Goal: Transaction & Acquisition: Purchase product/service

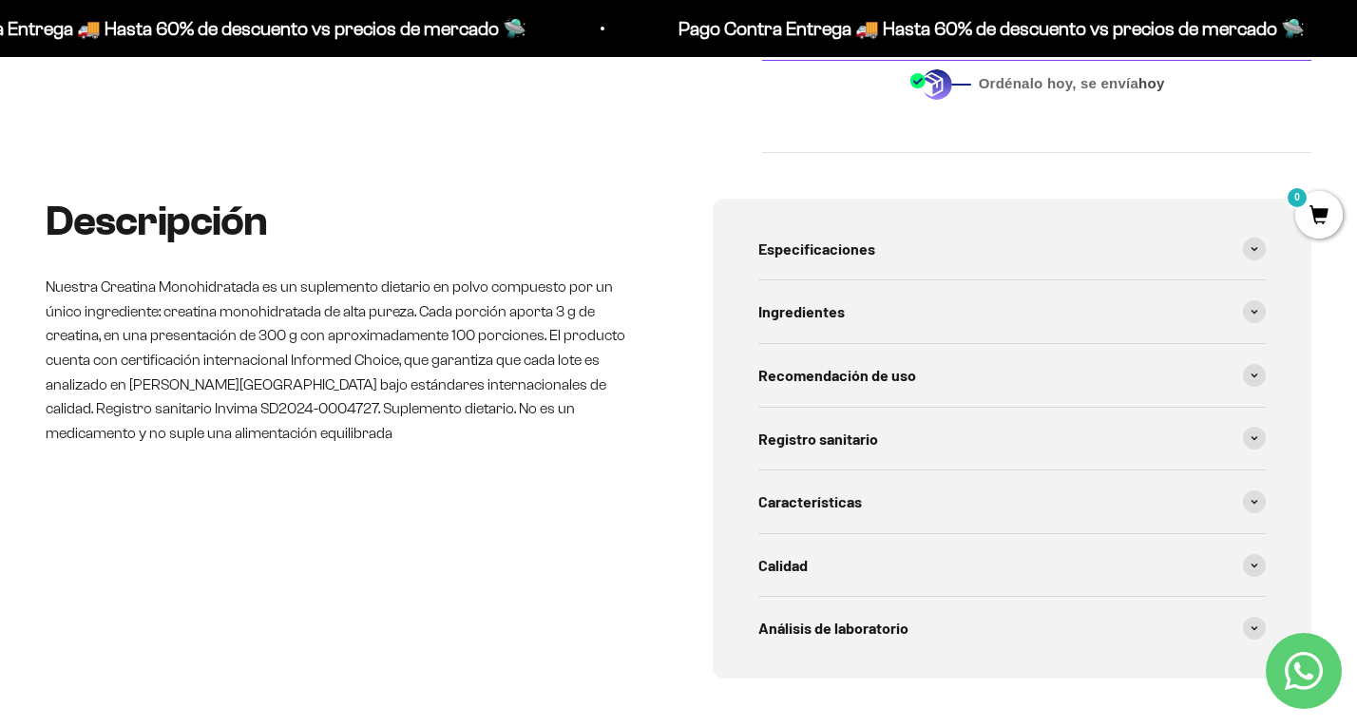
scroll to position [818, 0]
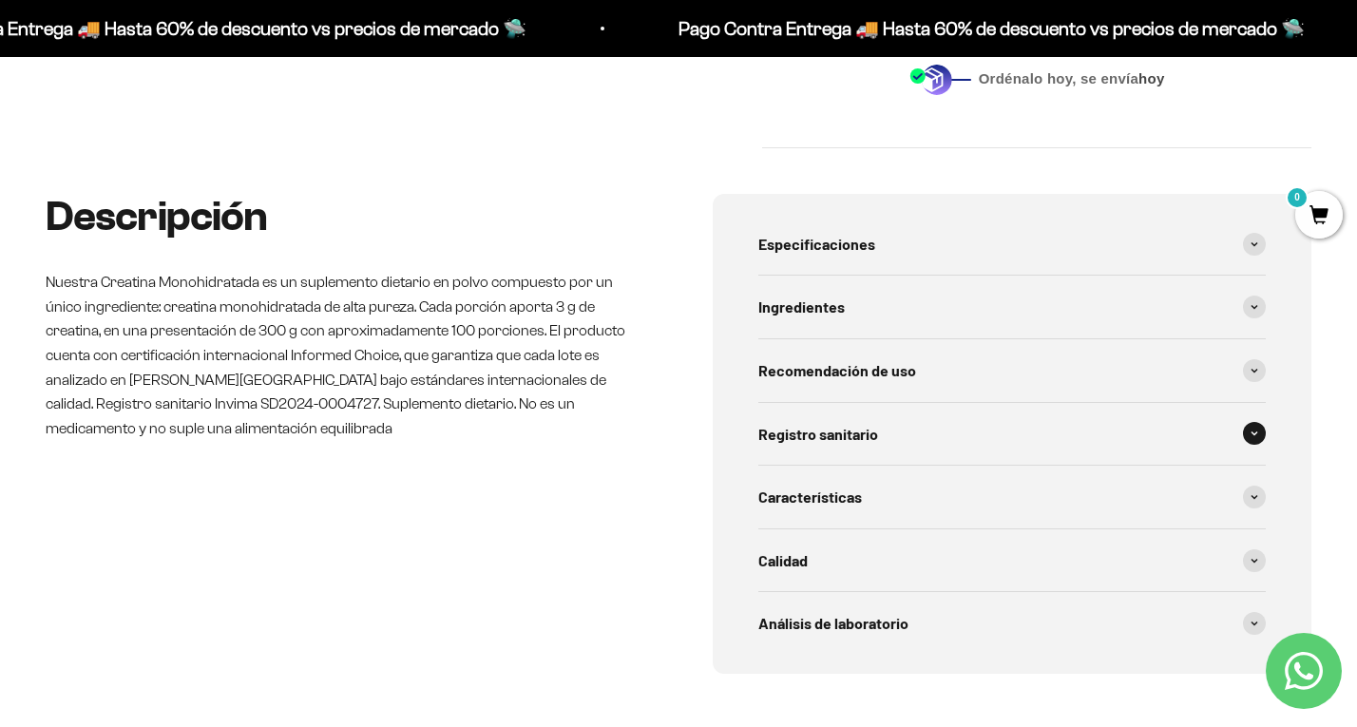
click at [814, 446] on span "Registro sanitario" at bounding box center [818, 434] width 120 height 25
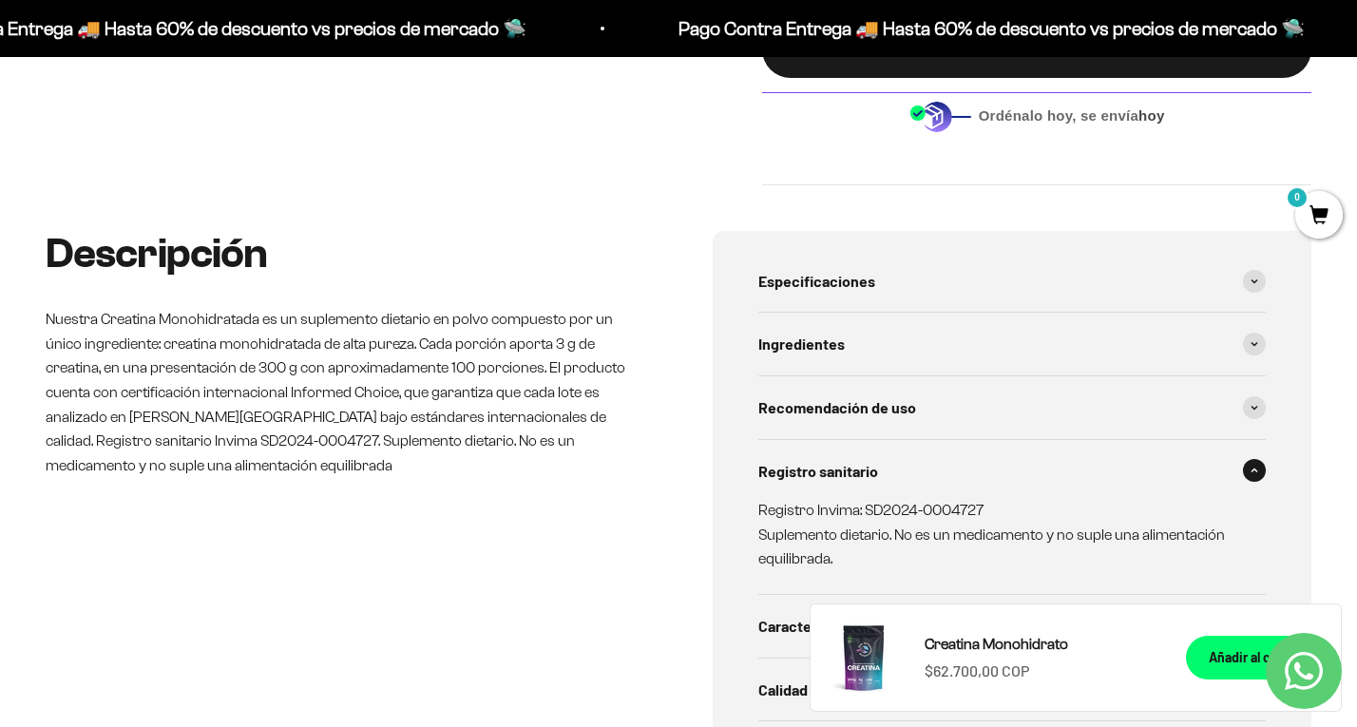
scroll to position [0, 0]
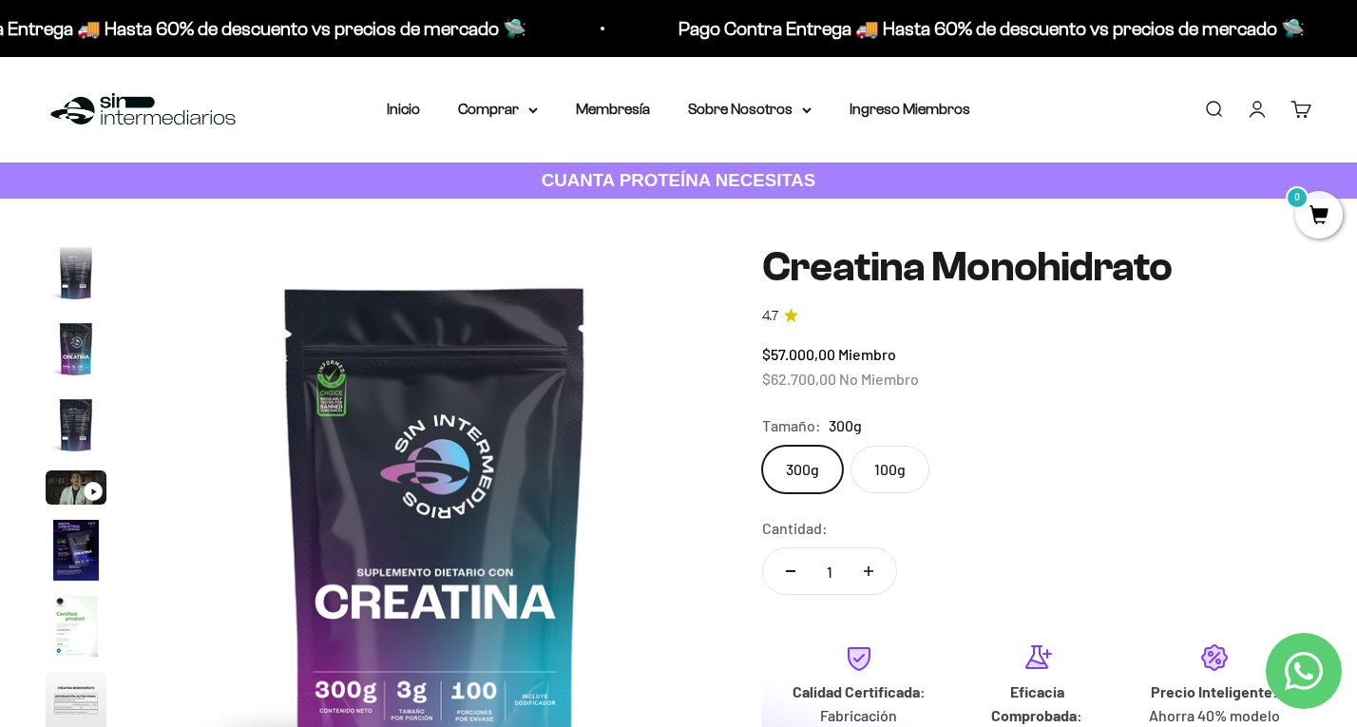
click at [83, 412] on img "Ir al artículo 4" at bounding box center [76, 424] width 61 height 61
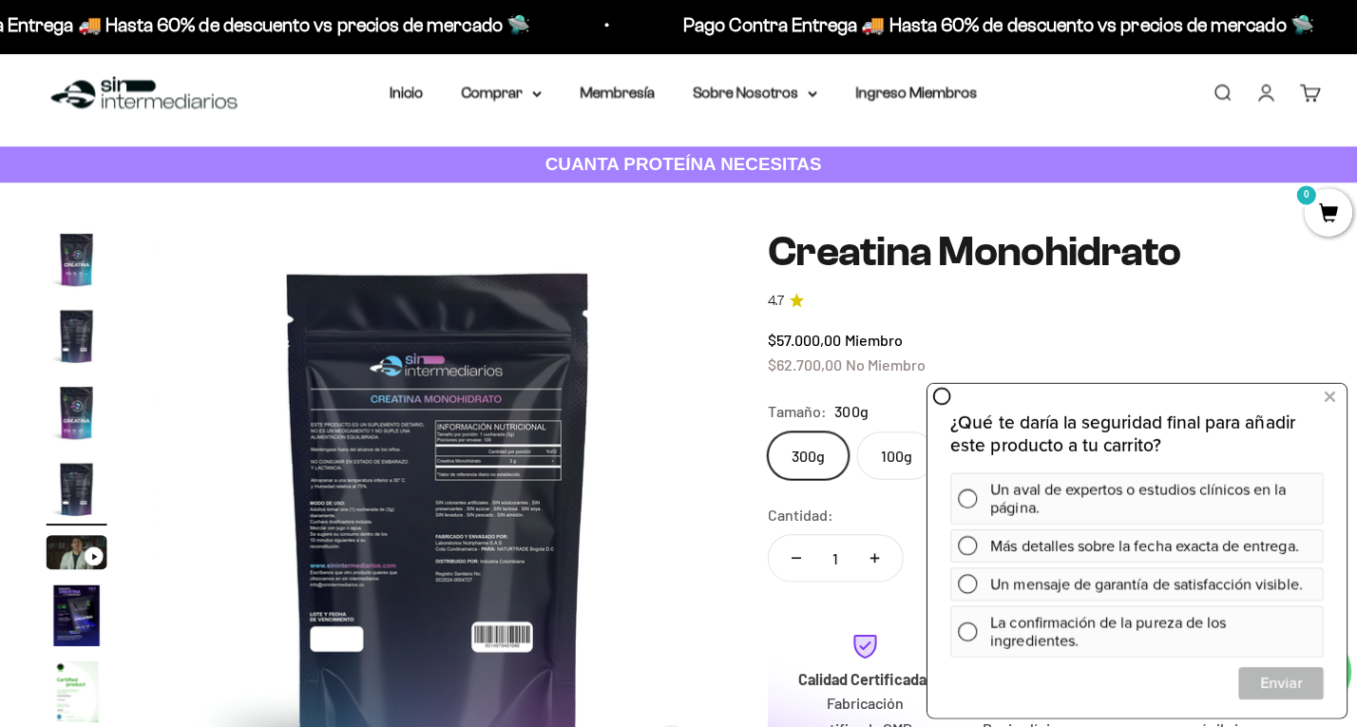
scroll to position [15, 0]
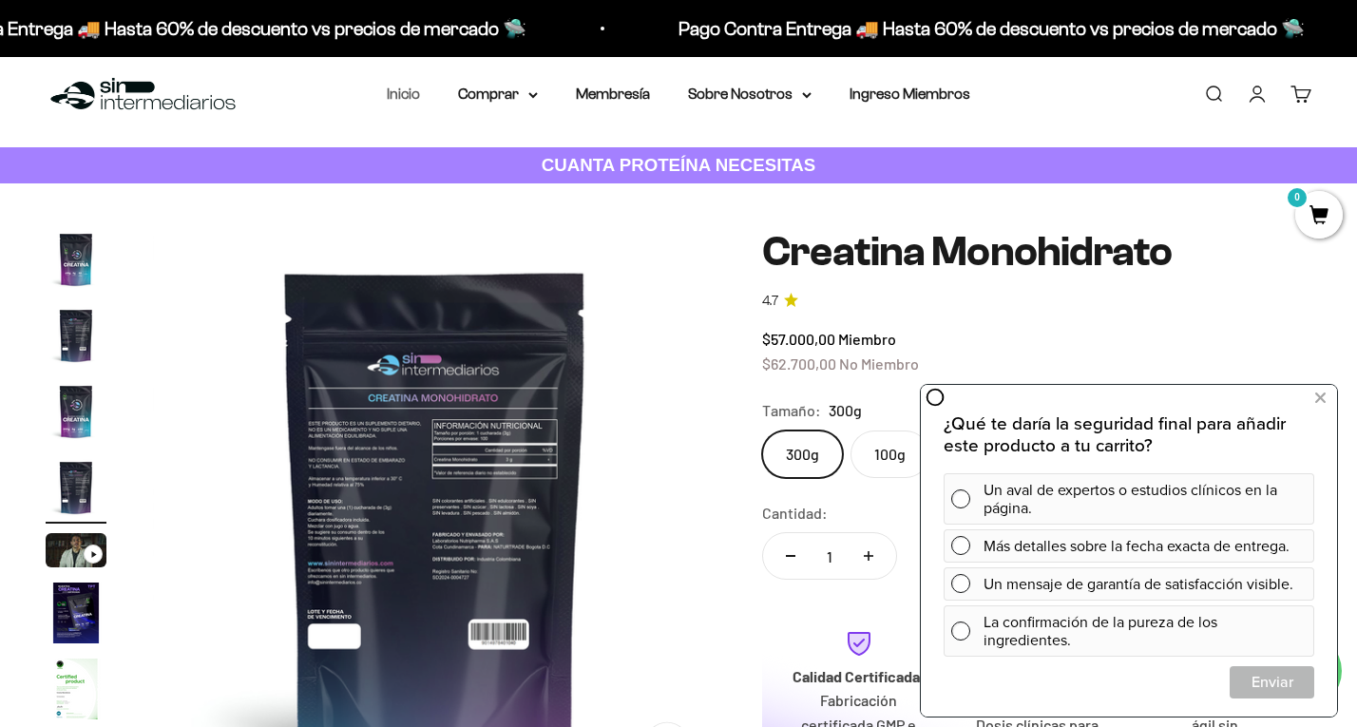
click at [406, 99] on link "Inicio" at bounding box center [403, 94] width 33 height 16
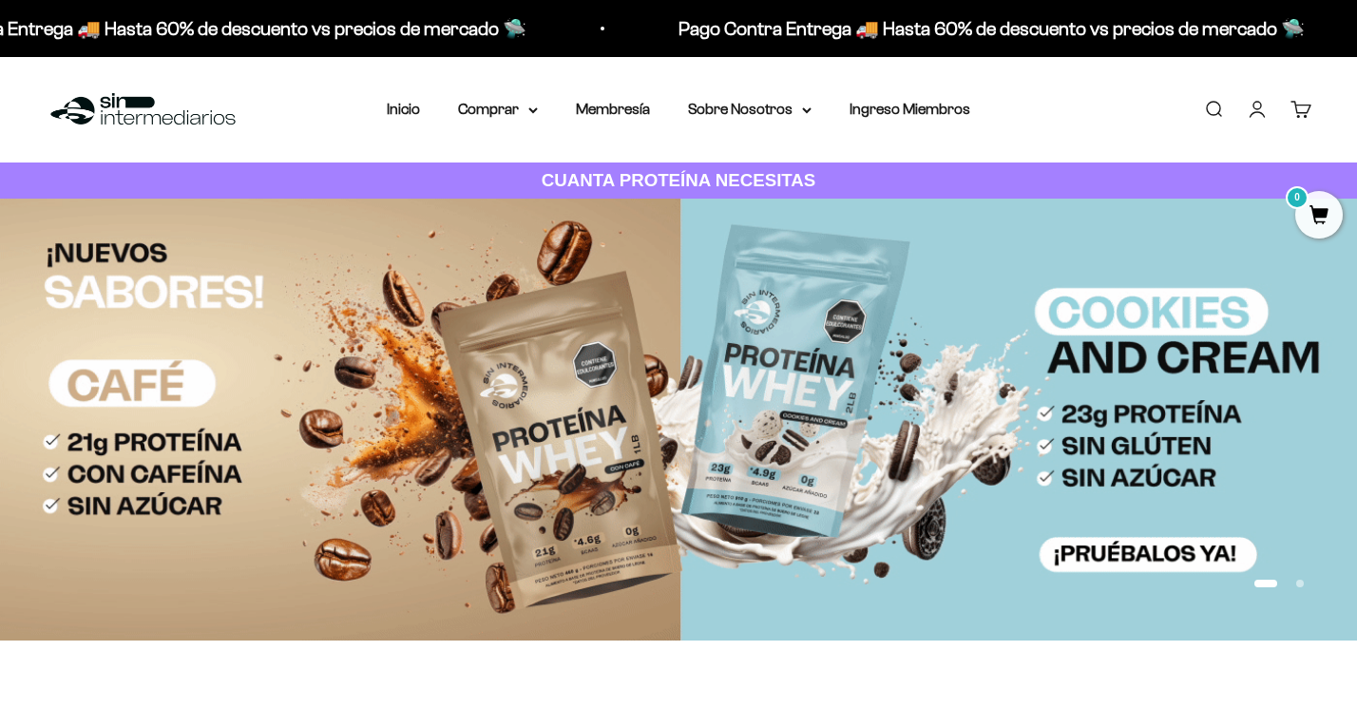
scroll to position [2, 0]
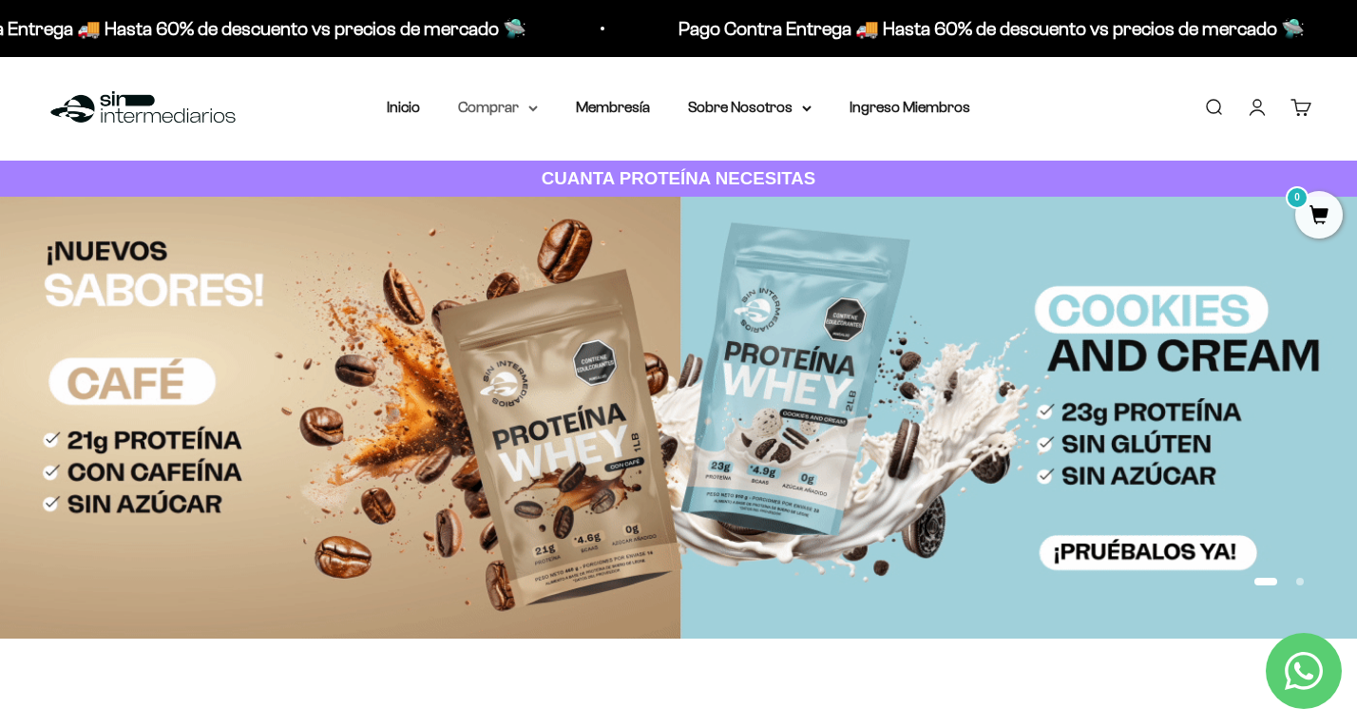
click at [497, 109] on summary "Comprar" at bounding box center [498, 107] width 80 height 25
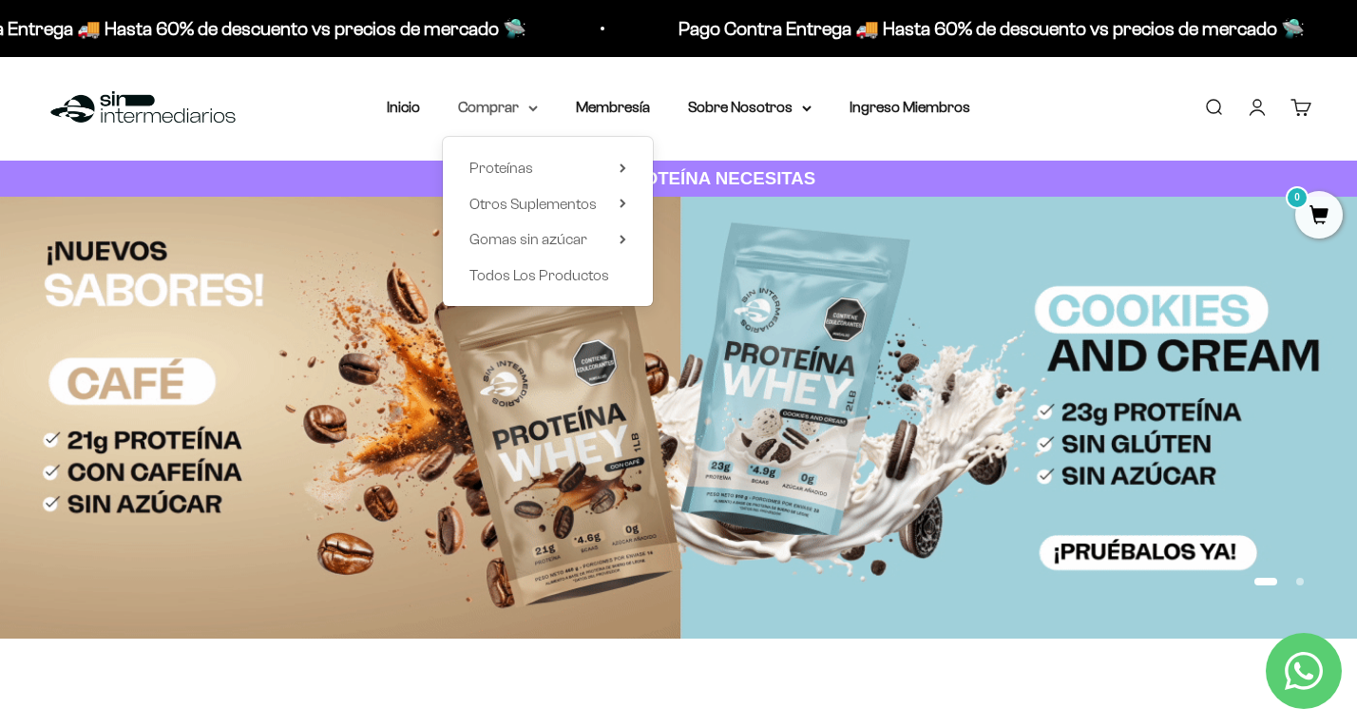
click at [490, 109] on summary "Comprar" at bounding box center [498, 107] width 80 height 25
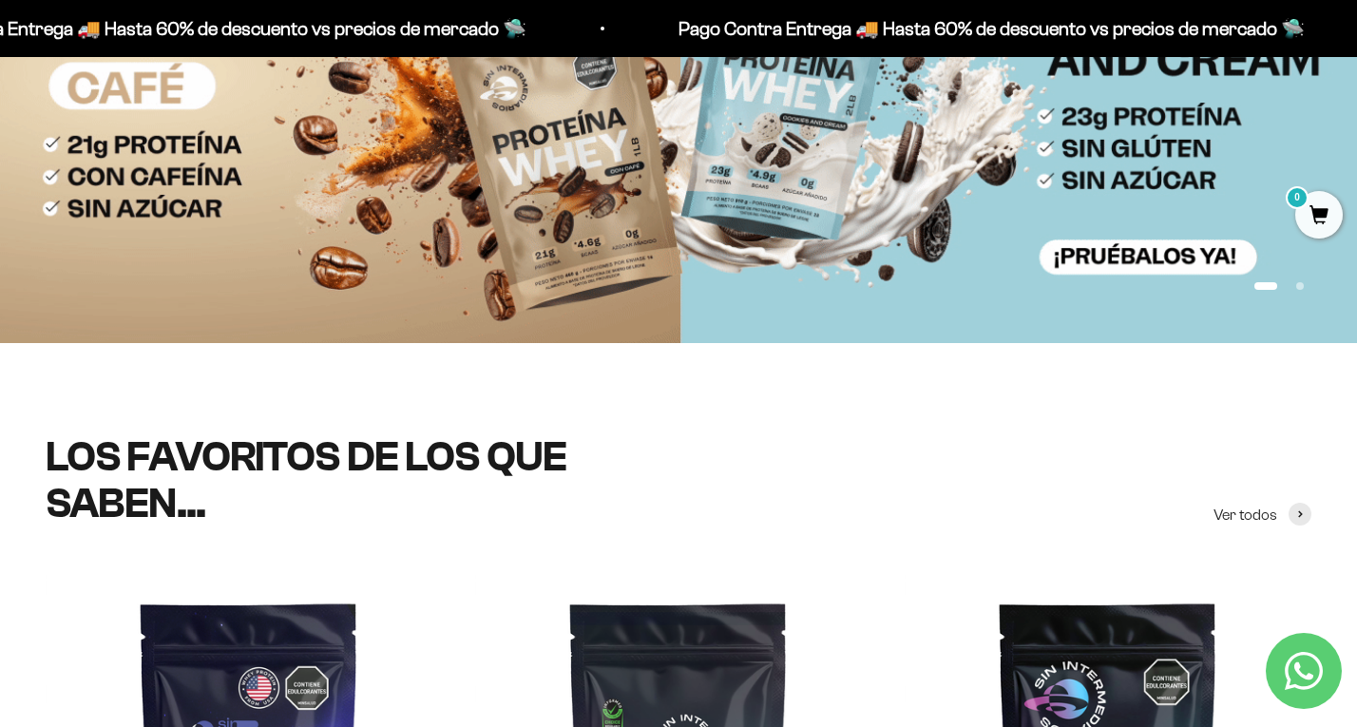
scroll to position [0, 0]
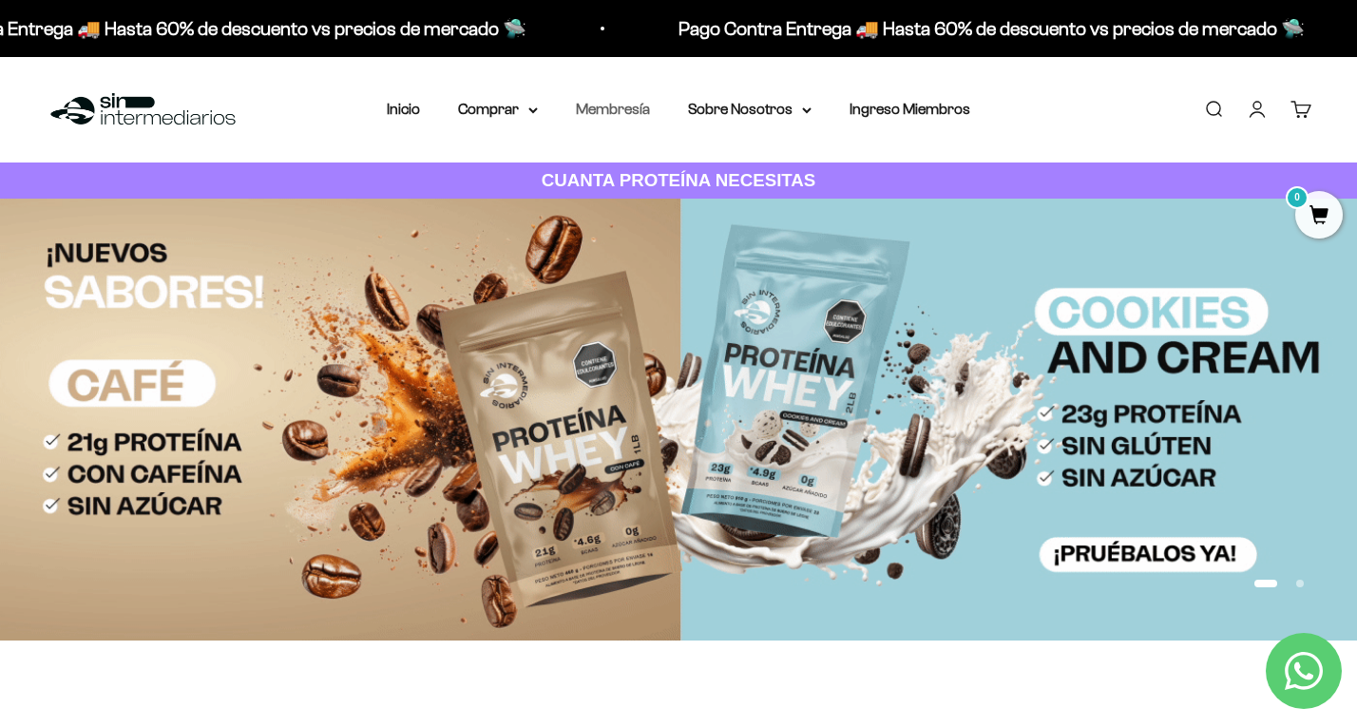
click at [627, 110] on link "Membresía" at bounding box center [613, 109] width 74 height 16
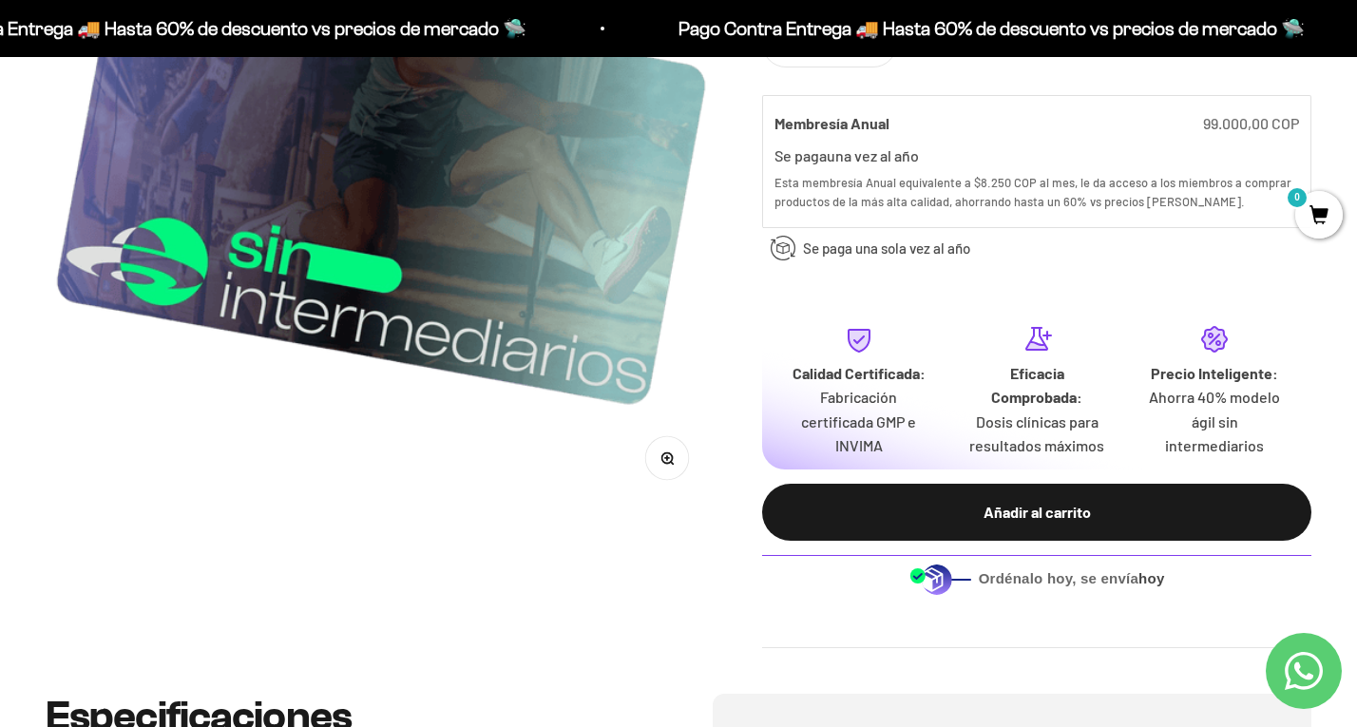
scroll to position [555, 0]
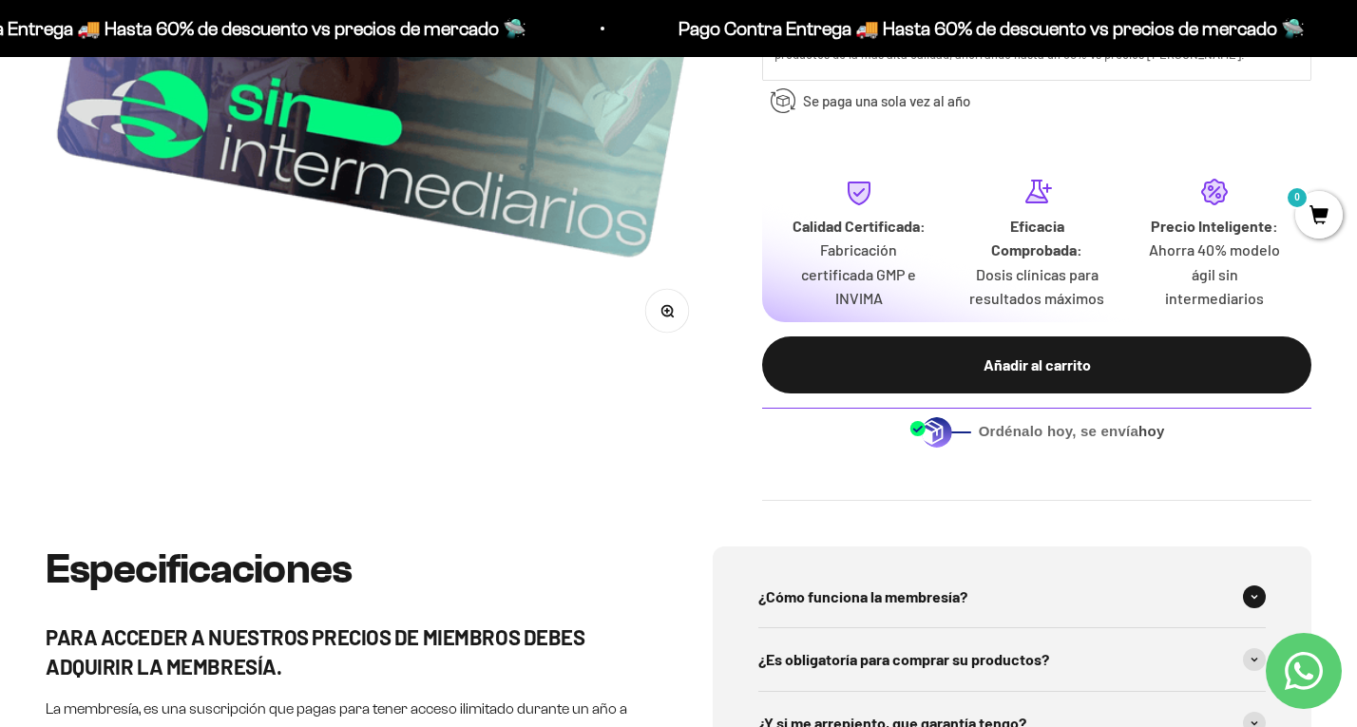
click at [841, 592] on span "¿Cómo funciona la membresía?" at bounding box center [862, 596] width 209 height 25
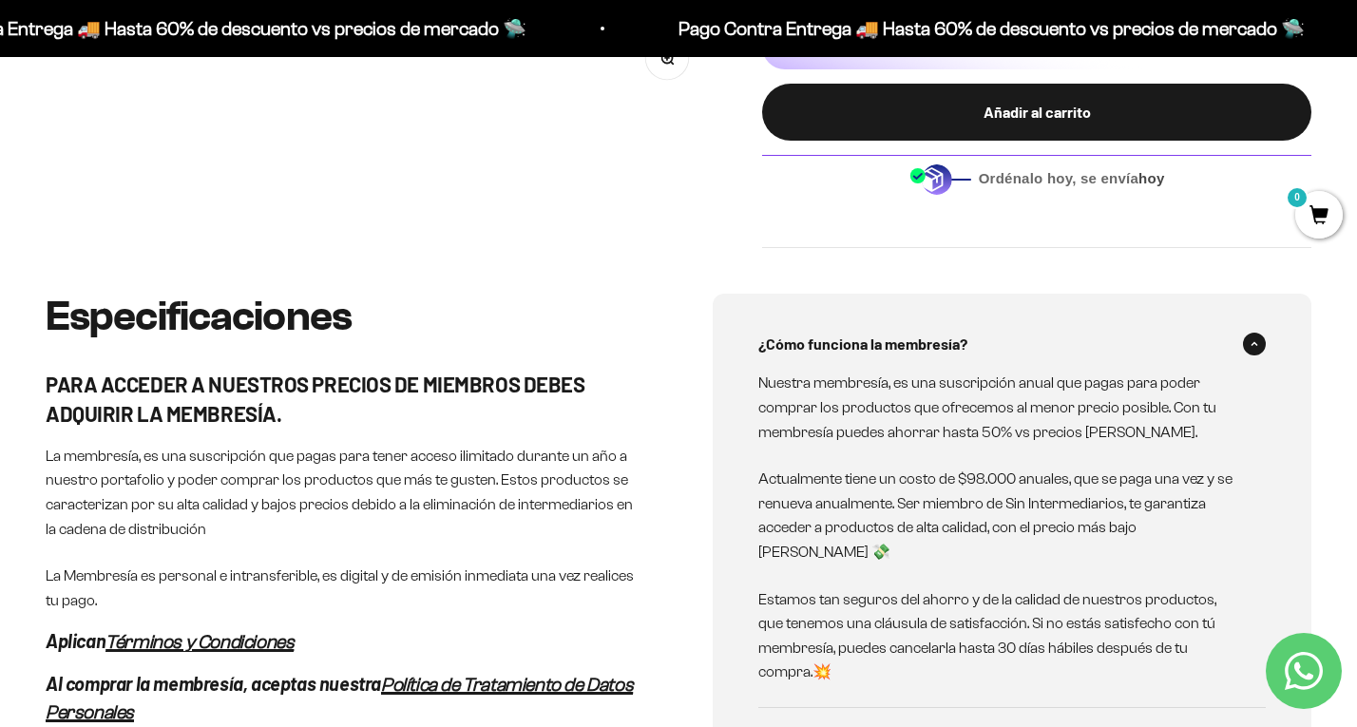
scroll to position [863, 0]
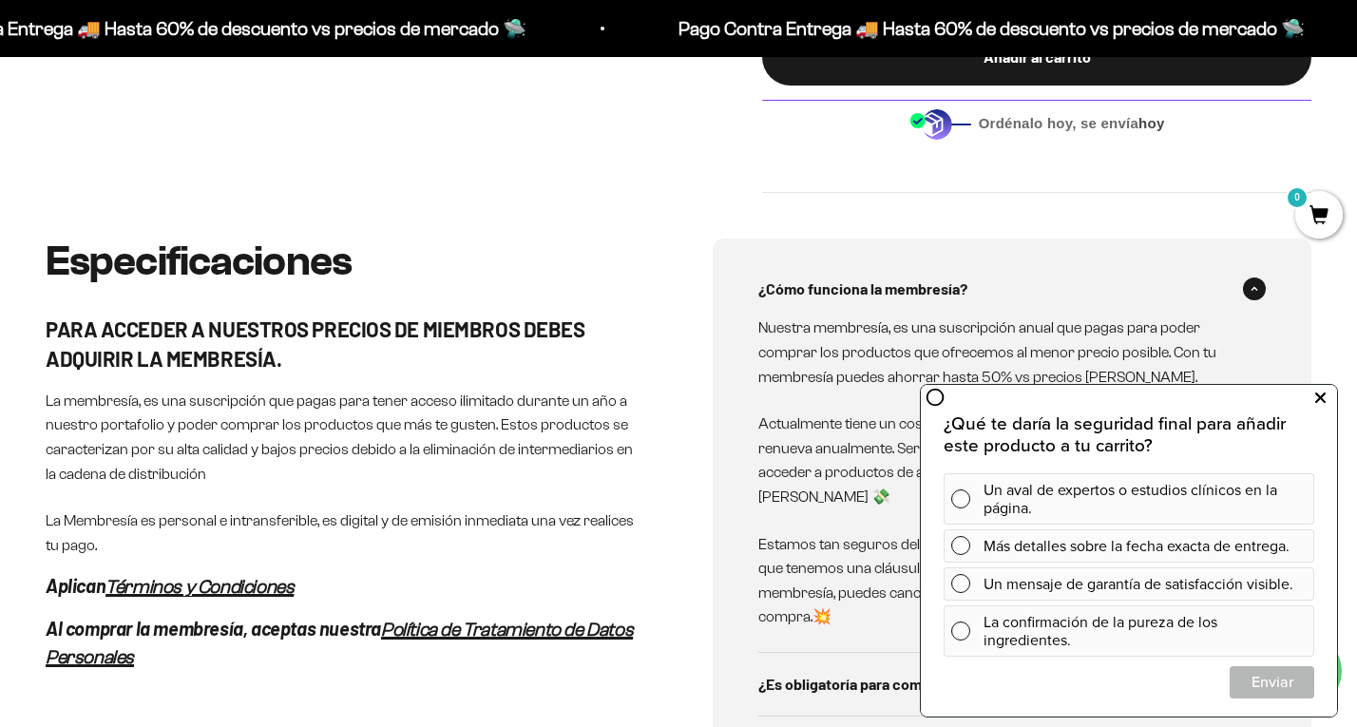
click at [1315, 395] on icon at bounding box center [1320, 398] width 10 height 25
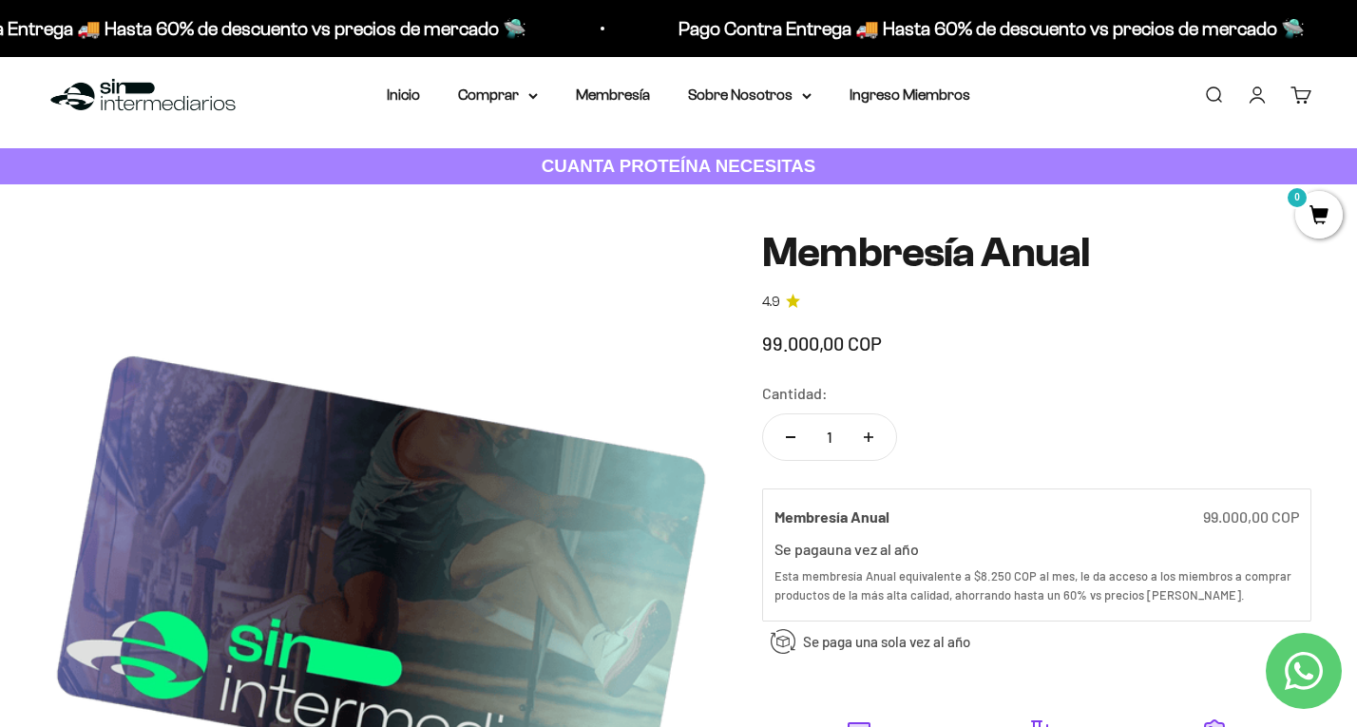
scroll to position [0, 0]
